Goal: Task Accomplishment & Management: Use online tool/utility

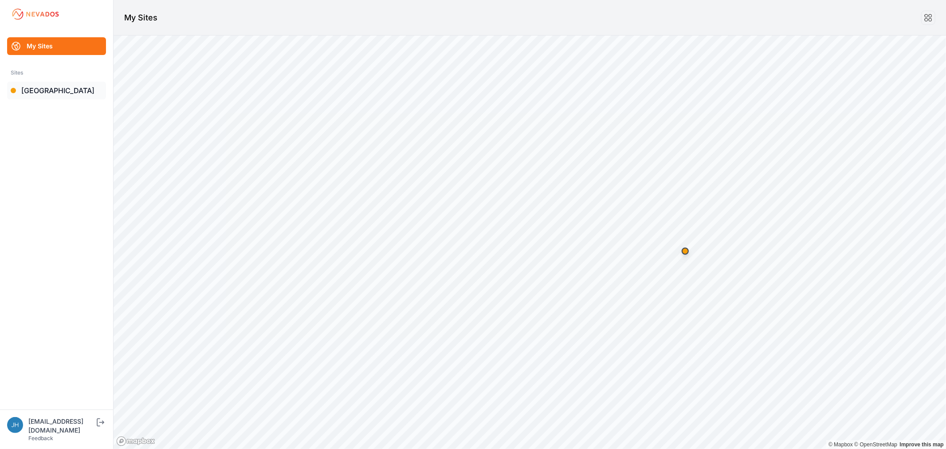
click at [35, 91] on link "[GEOGRAPHIC_DATA]" at bounding box center [56, 91] width 99 height 18
click at [45, 90] on link "[GEOGRAPHIC_DATA]" at bounding box center [56, 91] width 99 height 18
click at [40, 90] on link "[GEOGRAPHIC_DATA]" at bounding box center [56, 91] width 99 height 18
click at [42, 89] on link "[GEOGRAPHIC_DATA]" at bounding box center [56, 91] width 99 height 18
click at [43, 89] on link "[GEOGRAPHIC_DATA]" at bounding box center [56, 91] width 99 height 18
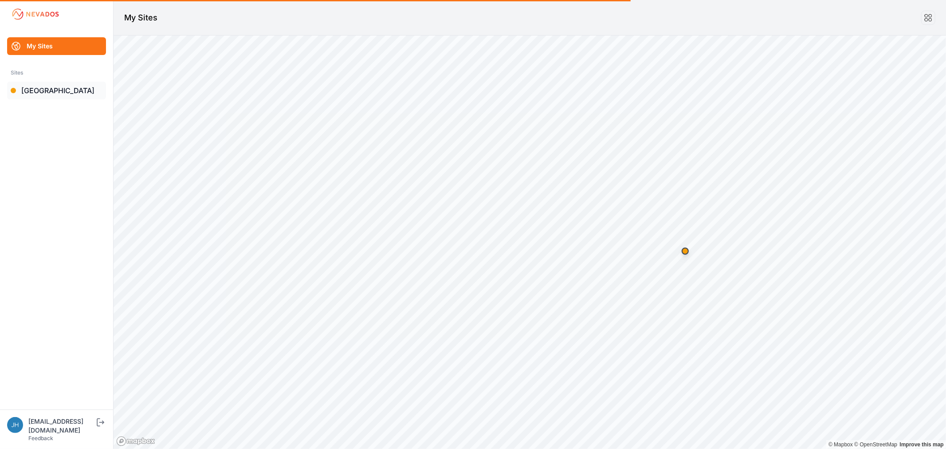
click at [43, 89] on link "[GEOGRAPHIC_DATA]" at bounding box center [56, 91] width 99 height 18
click at [51, 89] on link "[GEOGRAPHIC_DATA]" at bounding box center [56, 91] width 99 height 18
click at [46, 90] on link "[GEOGRAPHIC_DATA]" at bounding box center [56, 91] width 99 height 18
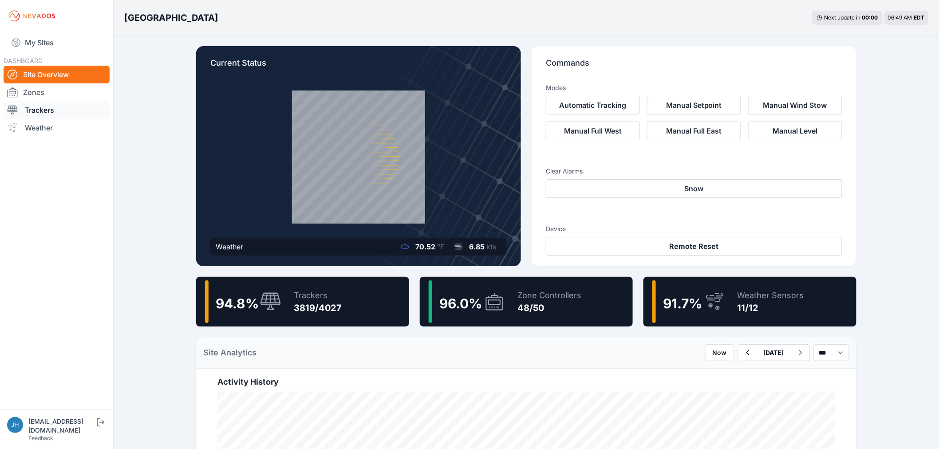
click at [47, 108] on link "Trackers" at bounding box center [57, 110] width 106 height 18
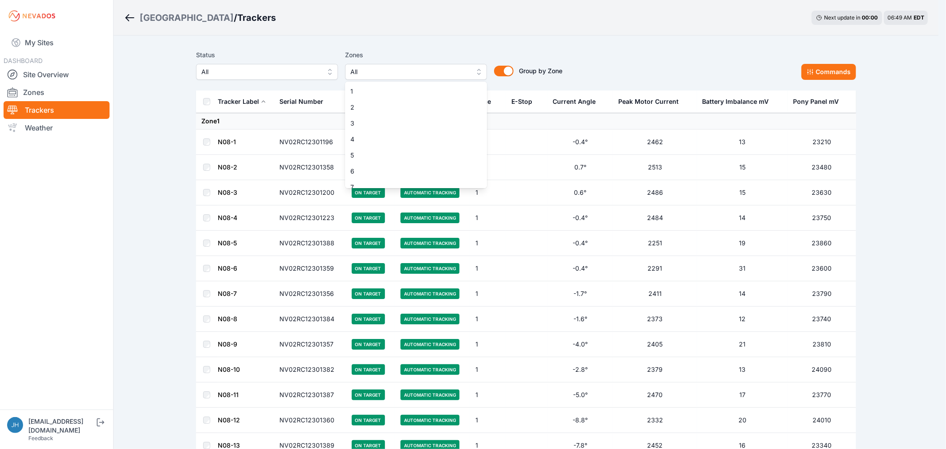
click at [477, 72] on button "All" at bounding box center [416, 72] width 142 height 16
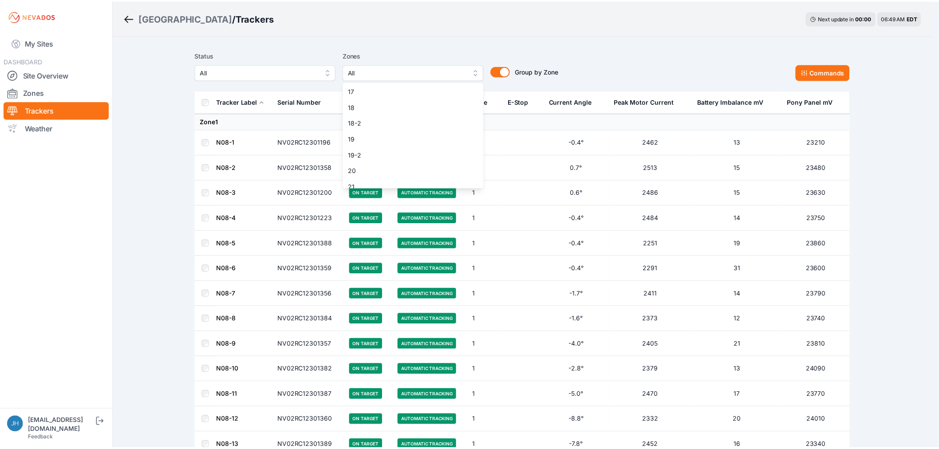
scroll to position [295, 0]
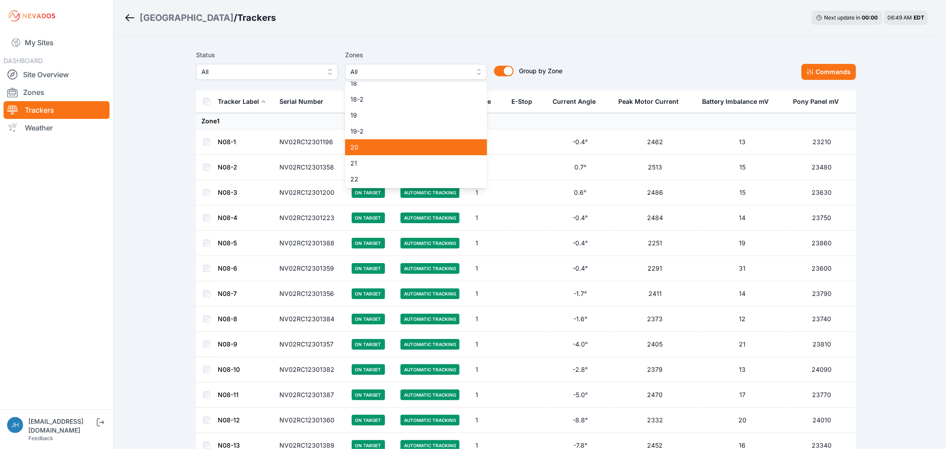
click at [438, 145] on span "20" at bounding box center [410, 147] width 121 height 9
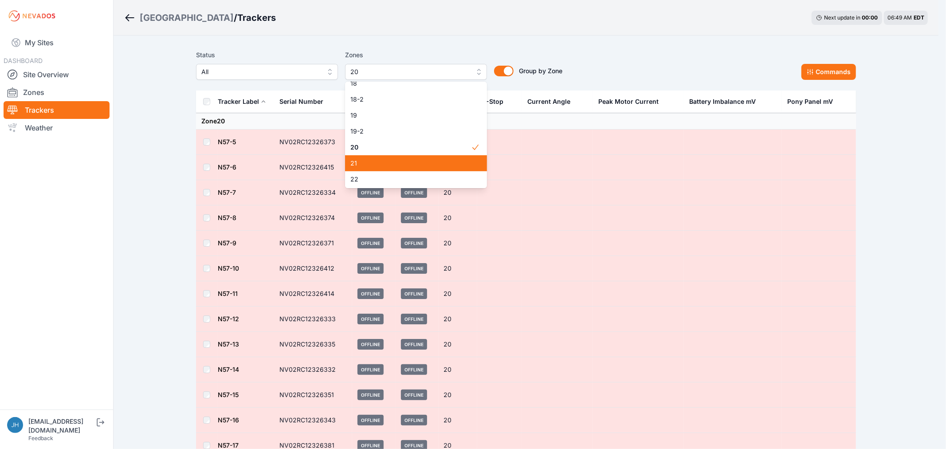
click at [435, 160] on span "21" at bounding box center [410, 163] width 121 height 9
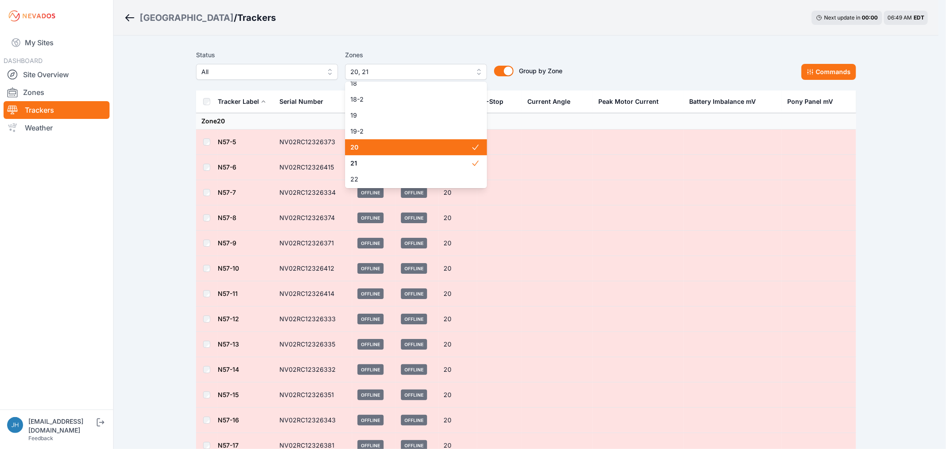
click at [444, 146] on span "20" at bounding box center [410, 147] width 121 height 9
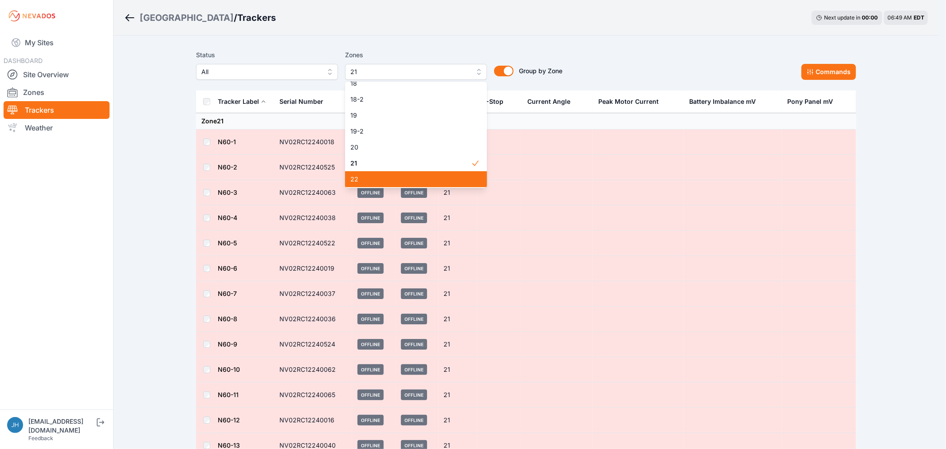
click at [441, 175] on span "22" at bounding box center [410, 179] width 121 height 9
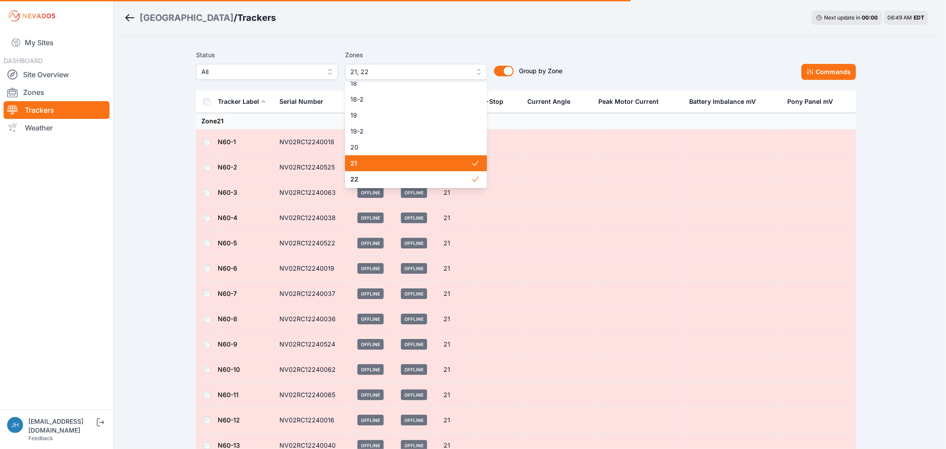
click at [445, 166] on span "21" at bounding box center [410, 163] width 121 height 9
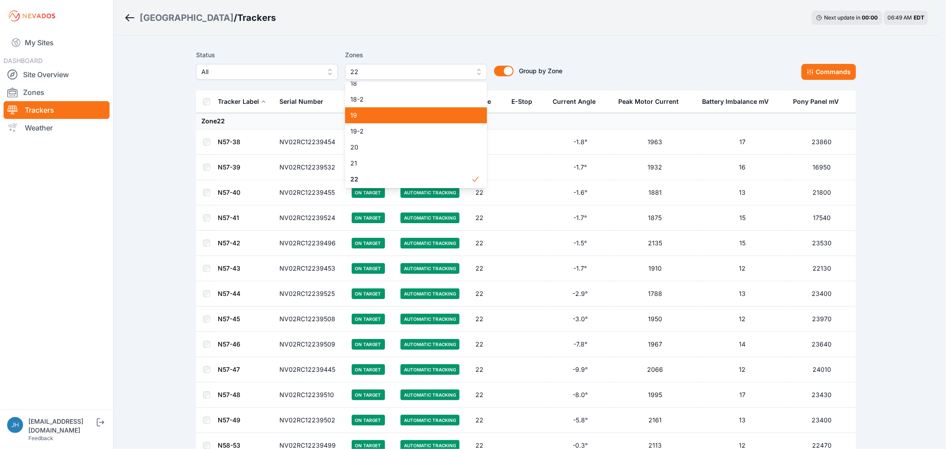
click at [435, 110] on div "19" at bounding box center [416, 115] width 142 height 16
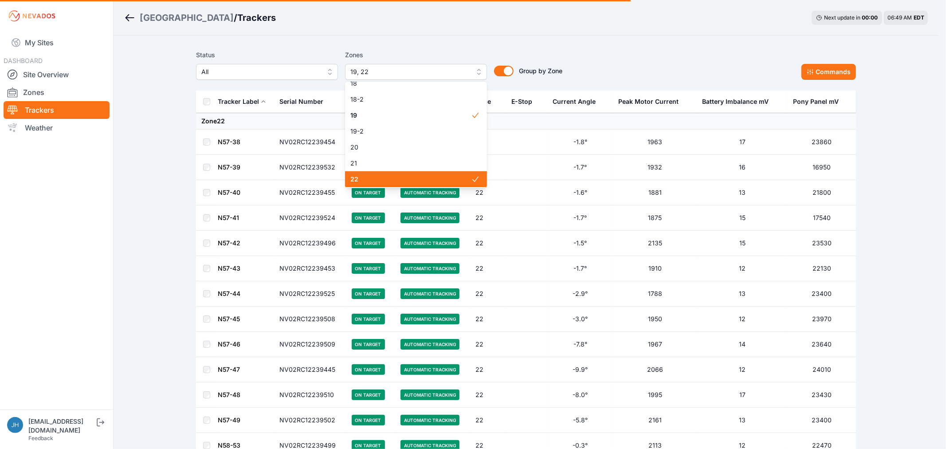
click at [434, 180] on span "22" at bounding box center [410, 179] width 121 height 9
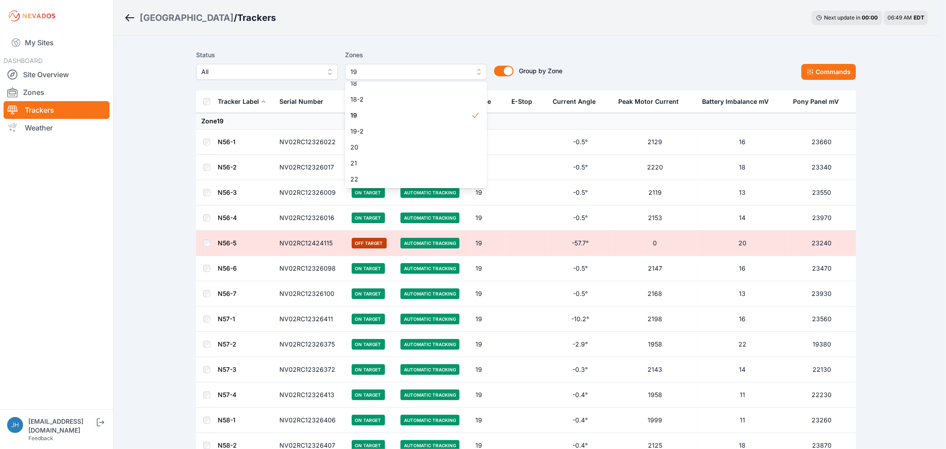
click at [617, 55] on div "Status All Zones 19 1 2 3 4 5 6 7 8 9 10 11 11-2 12 13 14 15 16 17 18 18-2 19 1…" at bounding box center [526, 65] width 660 height 30
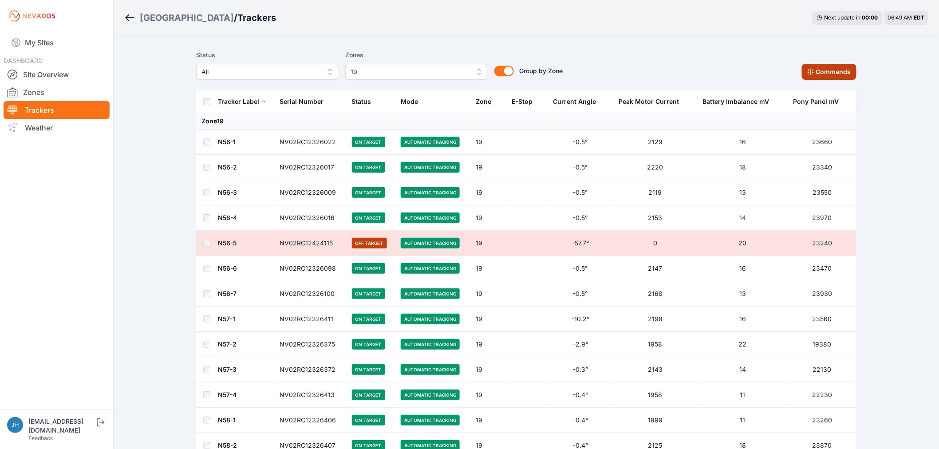
click at [816, 69] on button "Commands" at bounding box center [828, 72] width 55 height 16
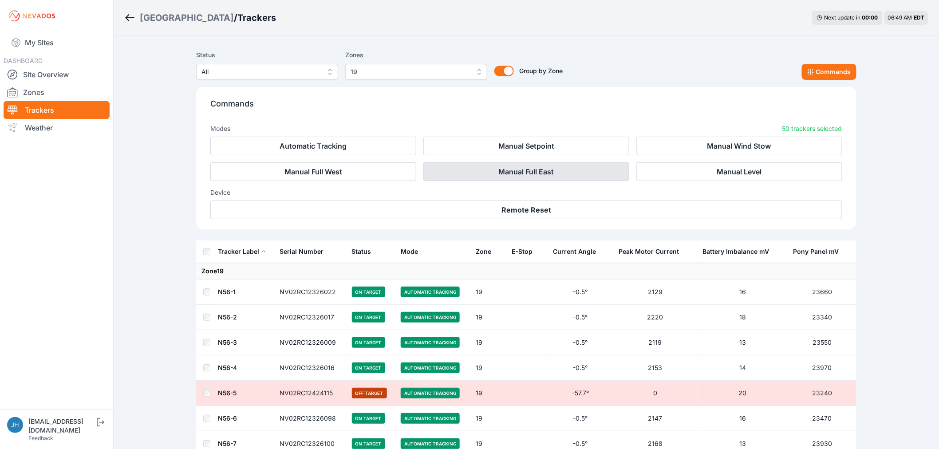
click at [525, 172] on button "Manual Full East" at bounding box center [526, 171] width 206 height 19
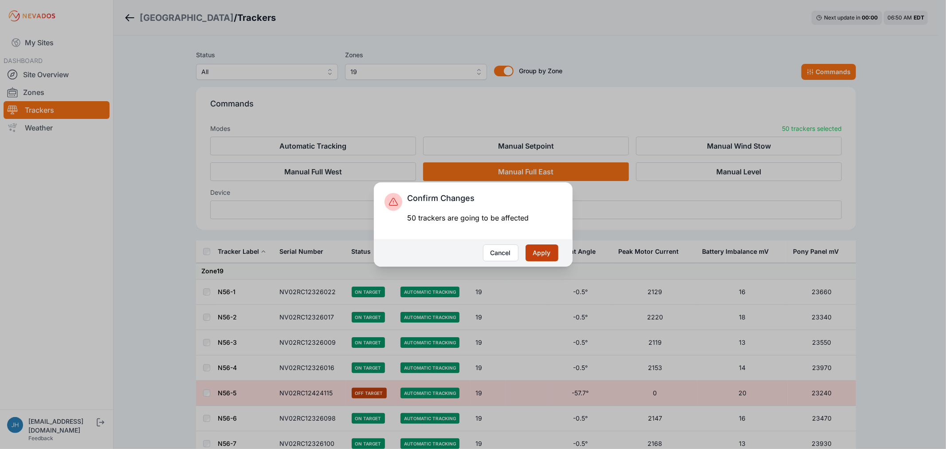
click at [539, 253] on button "Apply" at bounding box center [542, 252] width 33 height 17
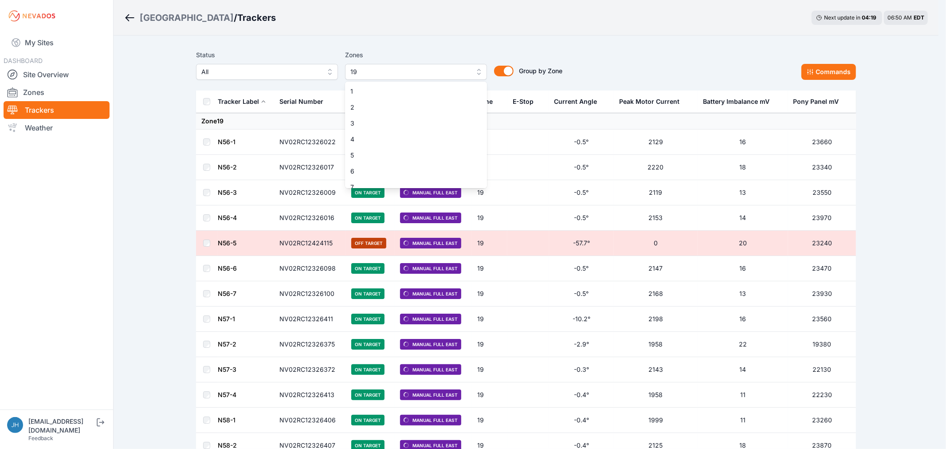
click at [478, 70] on button "19" at bounding box center [416, 72] width 142 height 16
click at [453, 96] on span "19-2" at bounding box center [410, 98] width 121 height 9
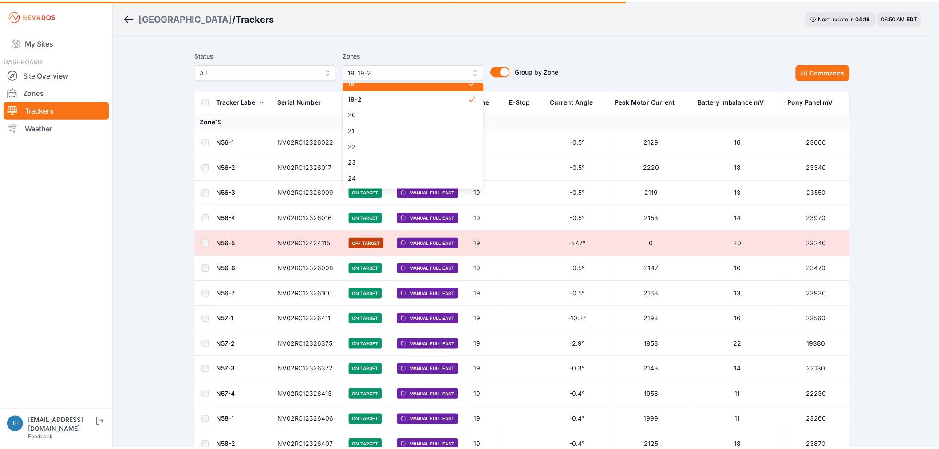
scroll to position [321, 0]
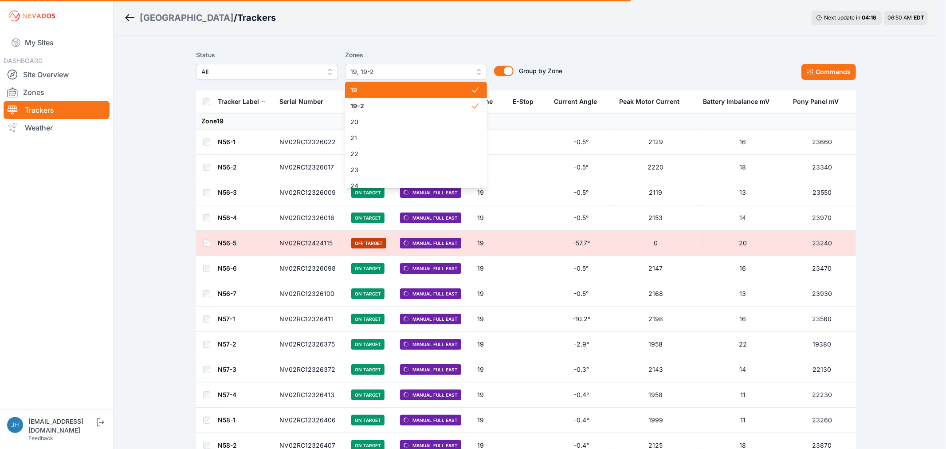
click at [451, 85] on div "19" at bounding box center [416, 90] width 142 height 16
click at [632, 49] on div "Status All Zones 19-2 1 2 3 4 5 6 7 8 9 10 11 11-2 12 13 14 15 16 17 18 18-2 19…" at bounding box center [526, 68] width 660 height 44
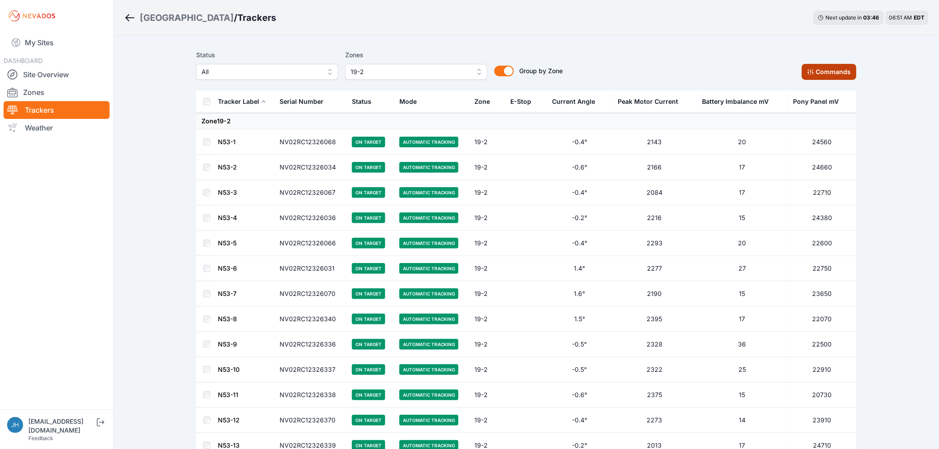
click at [812, 69] on icon at bounding box center [810, 71] width 7 height 7
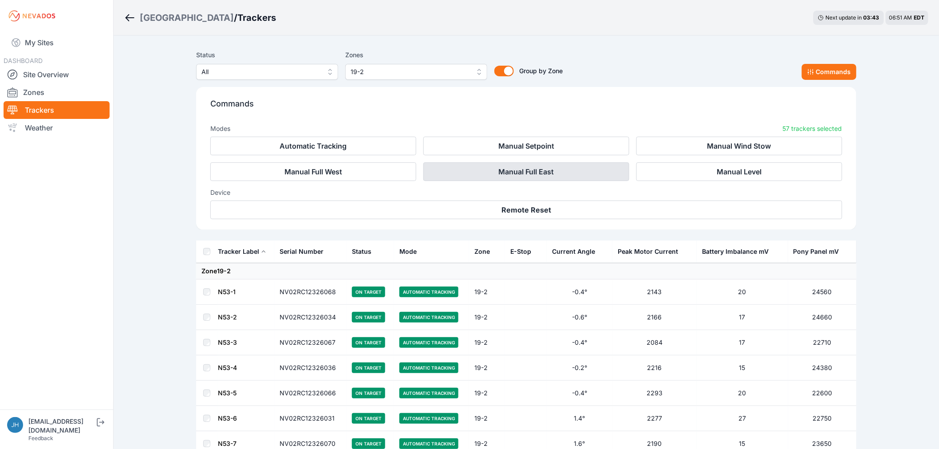
click at [595, 170] on button "Manual Full East" at bounding box center [526, 171] width 206 height 19
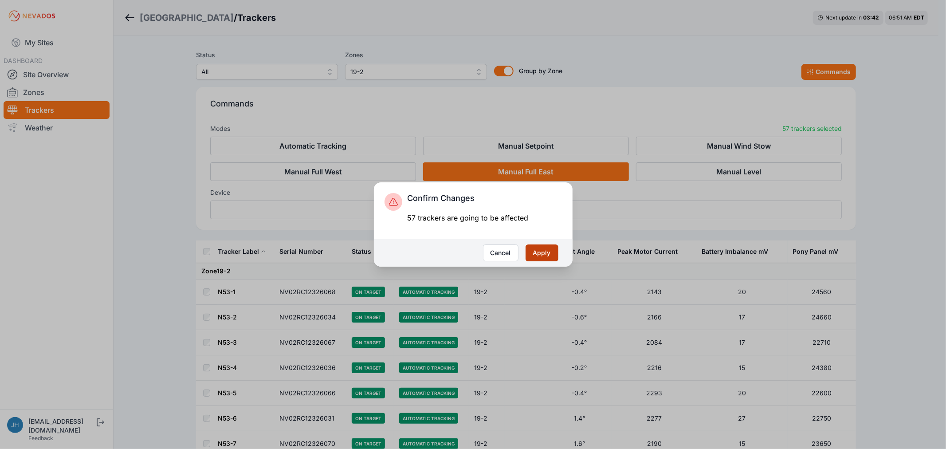
click at [546, 251] on button "Apply" at bounding box center [542, 252] width 33 height 17
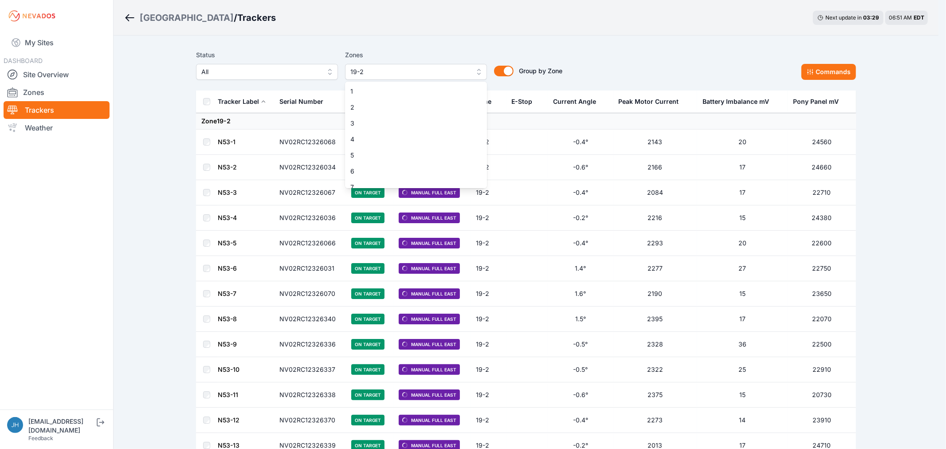
click at [478, 72] on button "19-2" at bounding box center [416, 72] width 142 height 16
click at [445, 127] on span "22" at bounding box center [410, 130] width 121 height 9
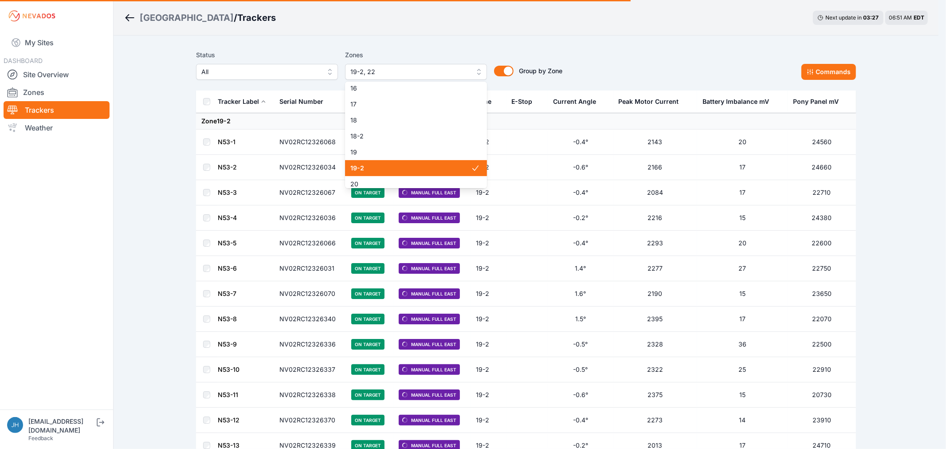
scroll to position [246, 0]
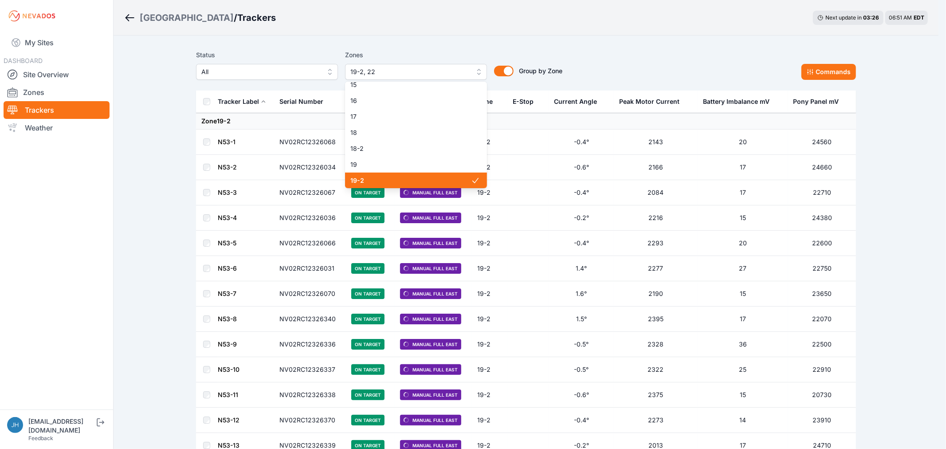
click at [442, 177] on span "19-2" at bounding box center [410, 180] width 121 height 9
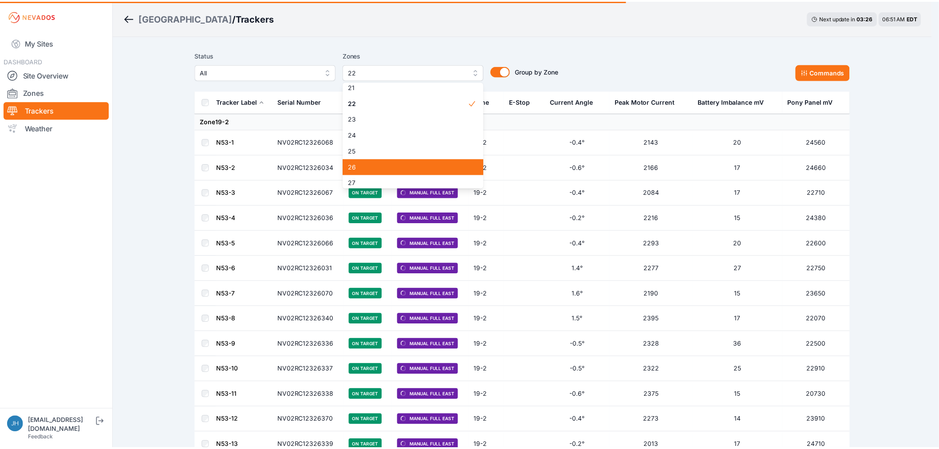
scroll to position [394, 0]
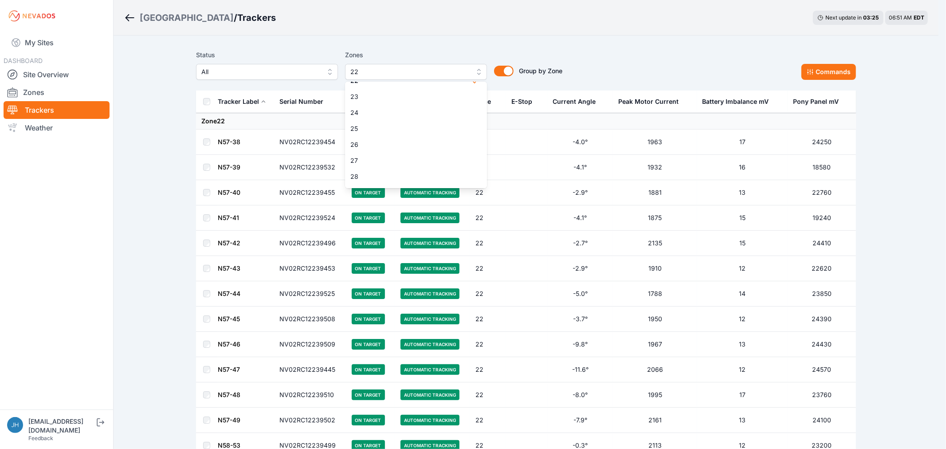
drag, startPoint x: 655, startPoint y: 59, endPoint x: 607, endPoint y: 64, distance: 48.2
click at [655, 59] on div "Status All Zones 22 1 2 3 4 5 6 7 8 9 10 11 11-2 12 13 14 15 16 17 18 18-2 19 1…" at bounding box center [526, 65] width 660 height 30
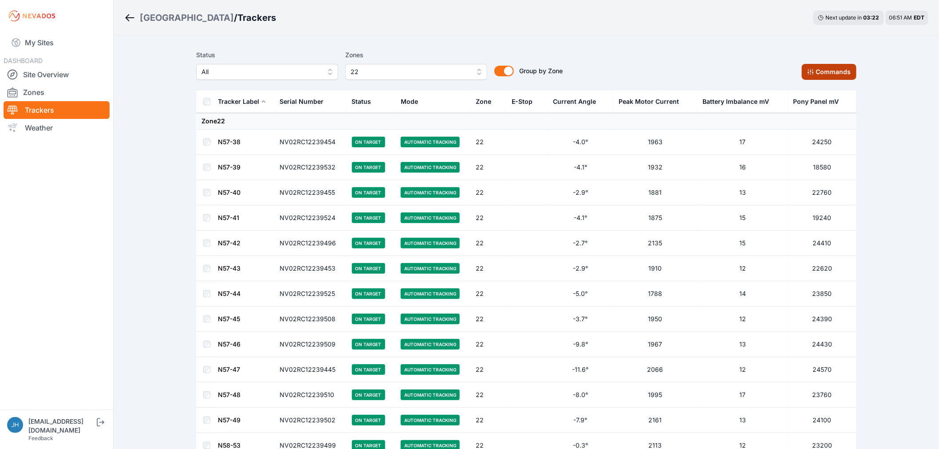
click at [833, 68] on button "Commands" at bounding box center [828, 72] width 55 height 16
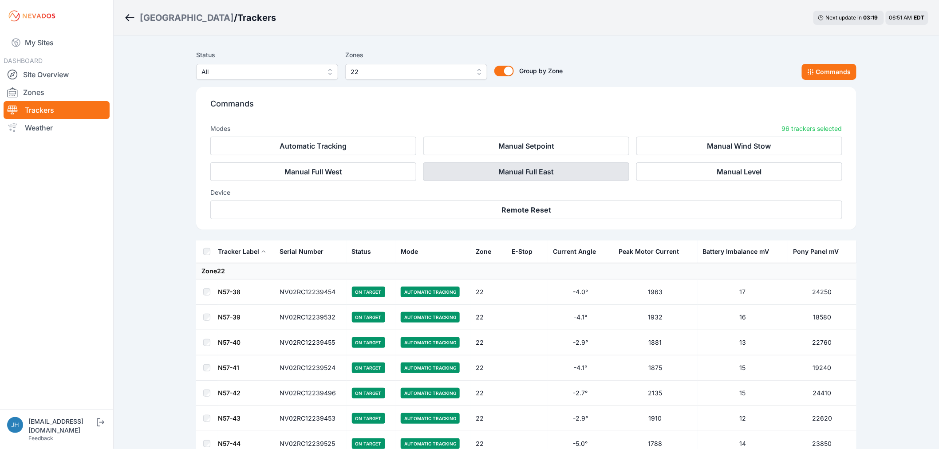
click at [543, 170] on button "Manual Full East" at bounding box center [526, 171] width 206 height 19
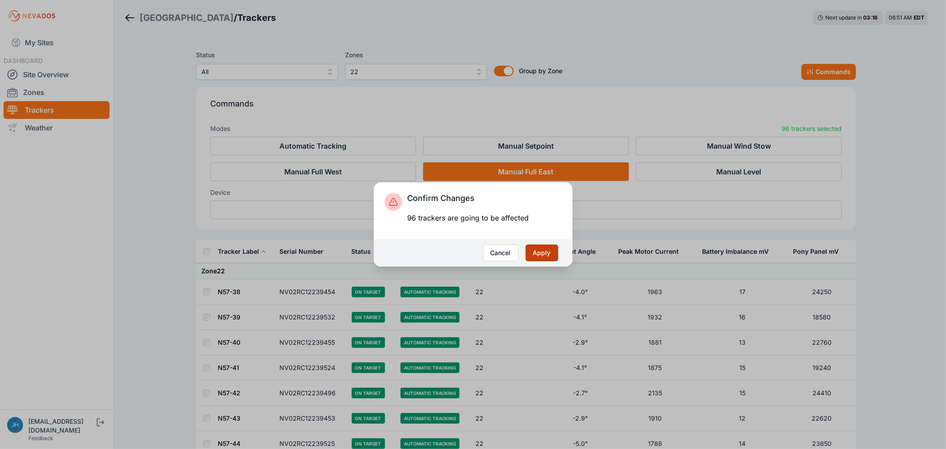
click at [546, 252] on button "Apply" at bounding box center [542, 252] width 33 height 17
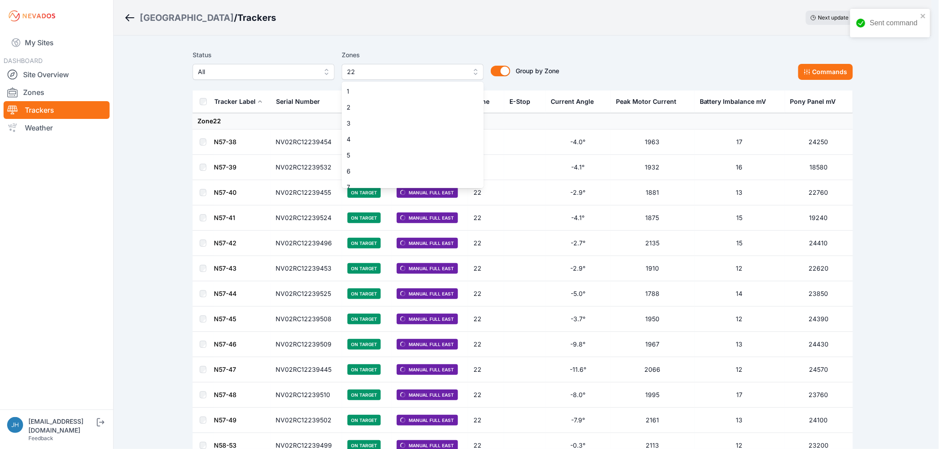
click at [476, 70] on button "22" at bounding box center [413, 72] width 142 height 16
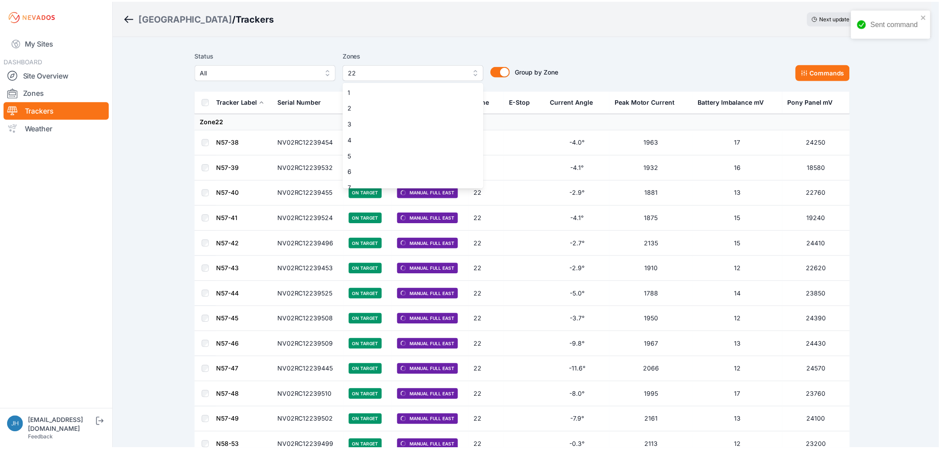
scroll to position [294, 0]
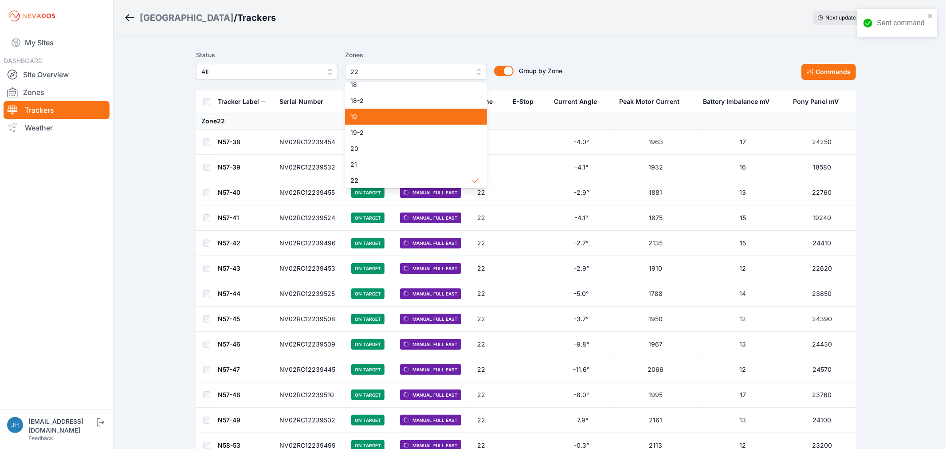
click at [449, 114] on span "19" at bounding box center [410, 116] width 121 height 9
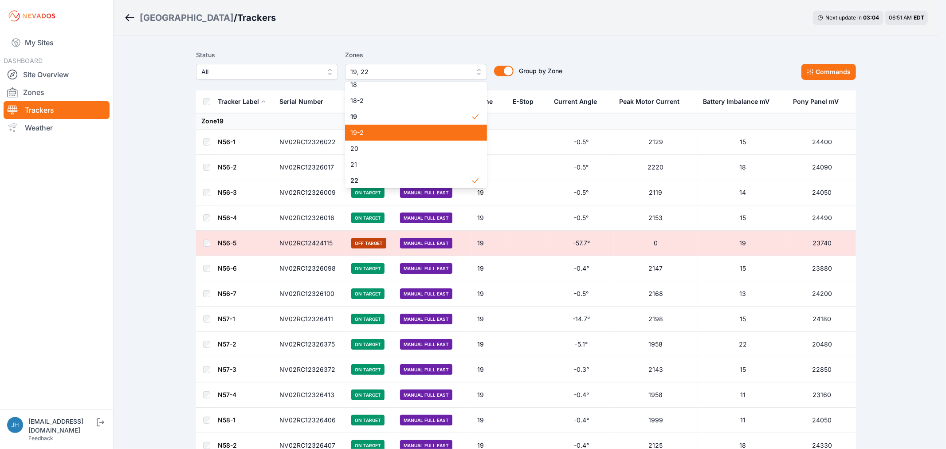
click at [444, 132] on span "19-2" at bounding box center [410, 132] width 121 height 9
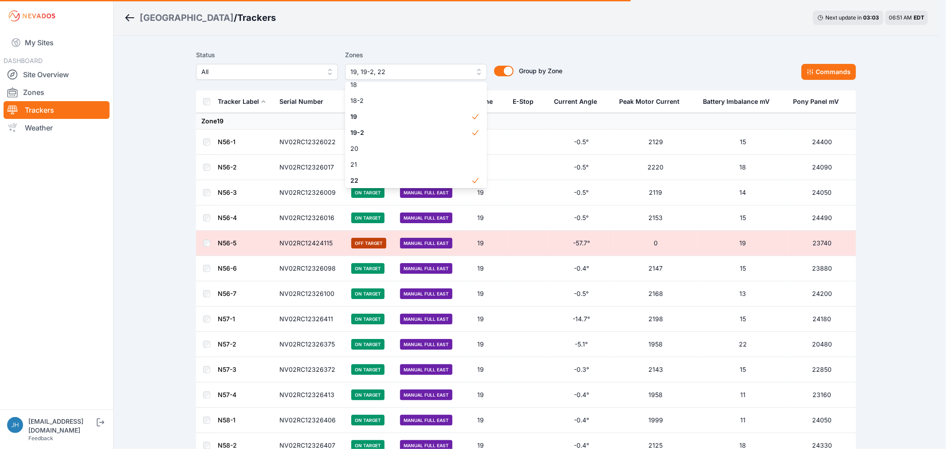
click at [668, 50] on div "Status All Zones 19, 19-2, 22 1 2 3 4 5 6 7 8 9 10 11 11-2 12 13 14 15 16 17 18…" at bounding box center [526, 65] width 660 height 30
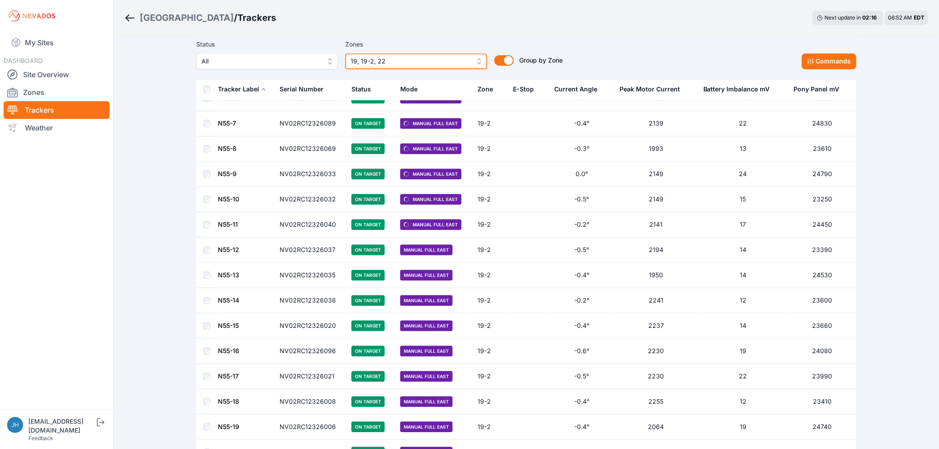
scroll to position [2218, 0]
